Goal: Information Seeking & Learning: Learn about a topic

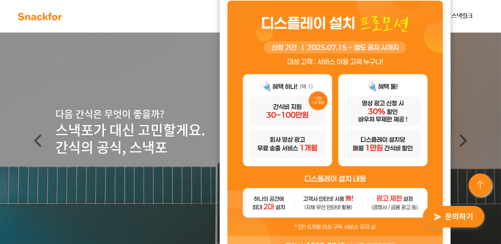
click at [164, 21] on div "커피포 스낵링크" at bounding box center [277, 15] width 415 height 15
drag, startPoint x: 448, startPoint y: 165, endPoint x: 440, endPoint y: 137, distance: 29.7
click at [440, 137] on div "24시간 동안 보지 않기 닫기" at bounding box center [335, 138] width 231 height 299
drag, startPoint x: 223, startPoint y: 4, endPoint x: 210, endPoint y: 13, distance: 15.9
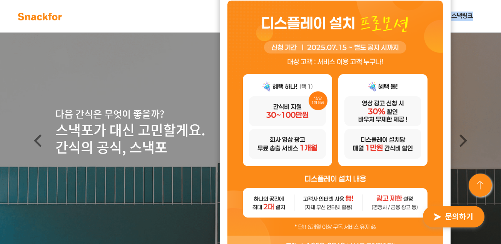
click at [417, 56] on img at bounding box center [334, 127] width 215 height 254
drag, startPoint x: 427, startPoint y: 23, endPoint x: 159, endPoint y: 21, distance: 267.3
click at [159, 21] on div "커피포 스낵링크" at bounding box center [277, 15] width 415 height 15
click at [39, 18] on img at bounding box center [40, 16] width 48 height 12
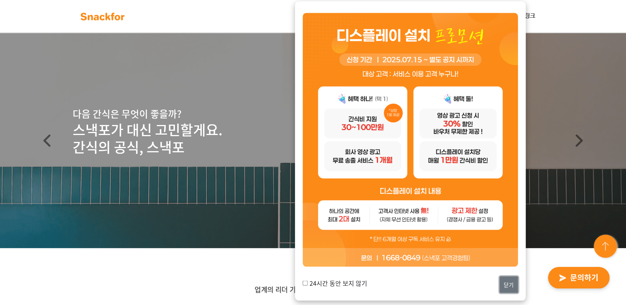
click at [500, 243] on button "닫기" at bounding box center [509, 284] width 18 height 17
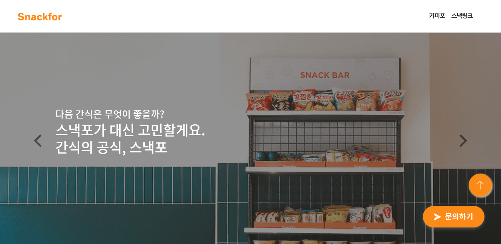
click at [439, 14] on link "커피포" at bounding box center [437, 15] width 22 height 15
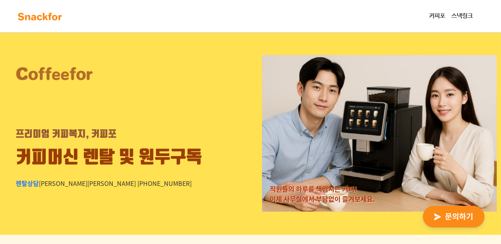
scroll to position [77, 0]
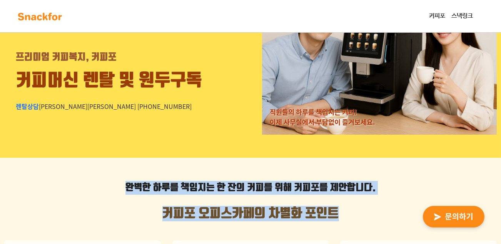
drag, startPoint x: 127, startPoint y: 187, endPoint x: 352, endPoint y: 207, distance: 226.3
click at [347, 210] on h2 "커피포 오피스카페의 차별화 포인트" at bounding box center [250, 213] width 492 height 15
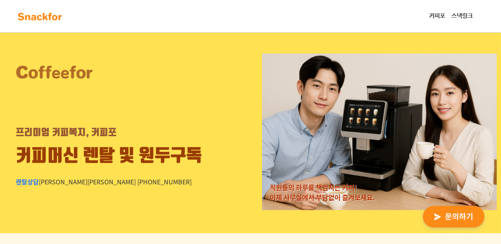
scroll to position [0, 0]
